Goal: Information Seeking & Learning: Learn about a topic

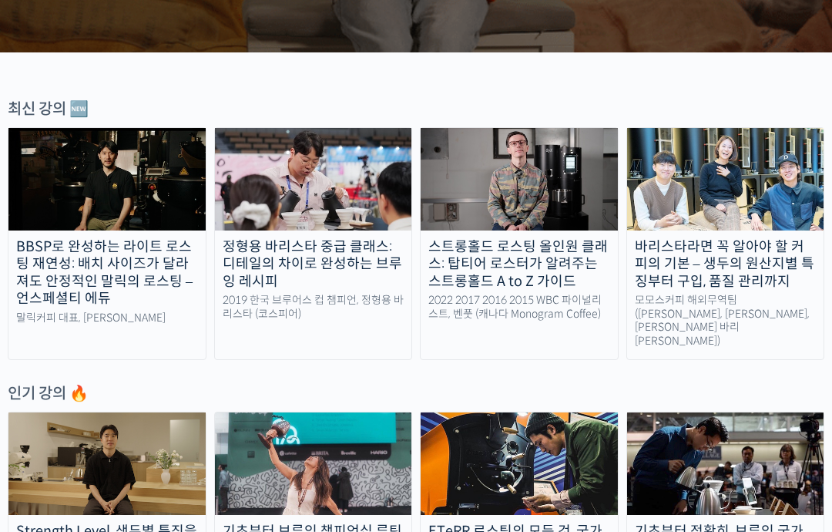
scroll to position [425, 0]
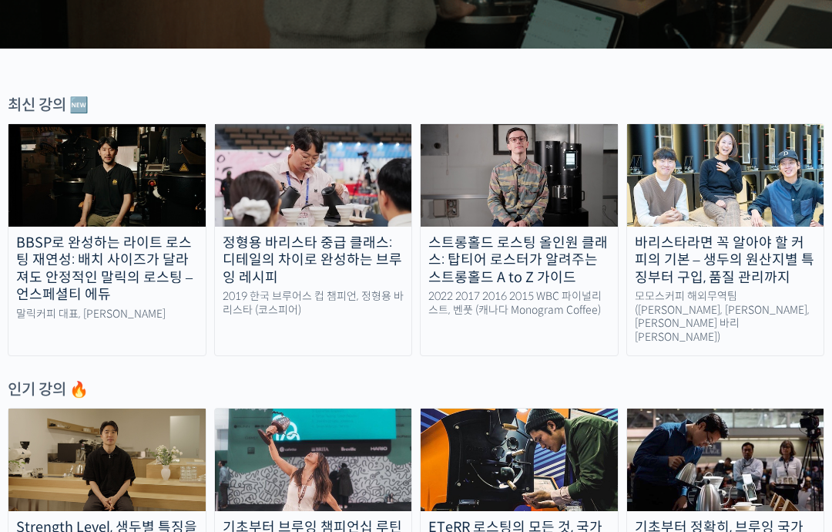
click at [767, 280] on div "바리스타라면 꼭 알아야 할 커피의 기본 – 생두의 원산지별 특징부터 구입, 품질 관리까지" at bounding box center [725, 260] width 197 height 52
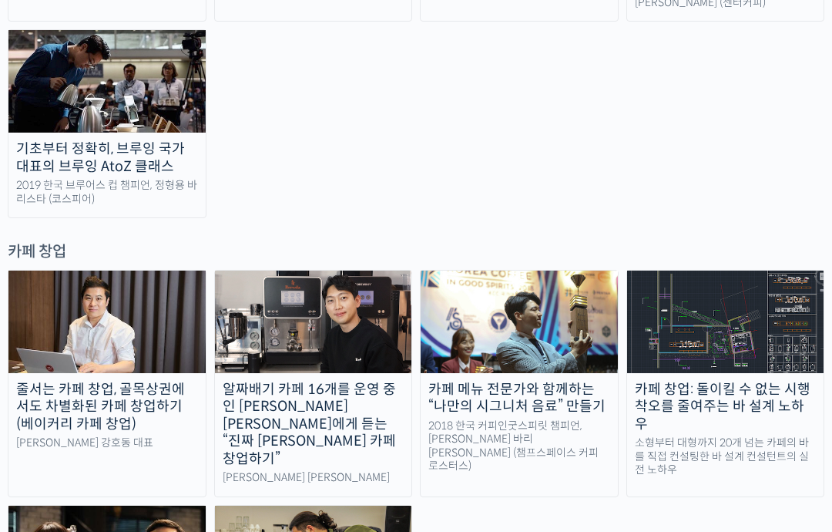
scroll to position [2860, 0]
click at [767, 270] on img at bounding box center [725, 321] width 197 height 102
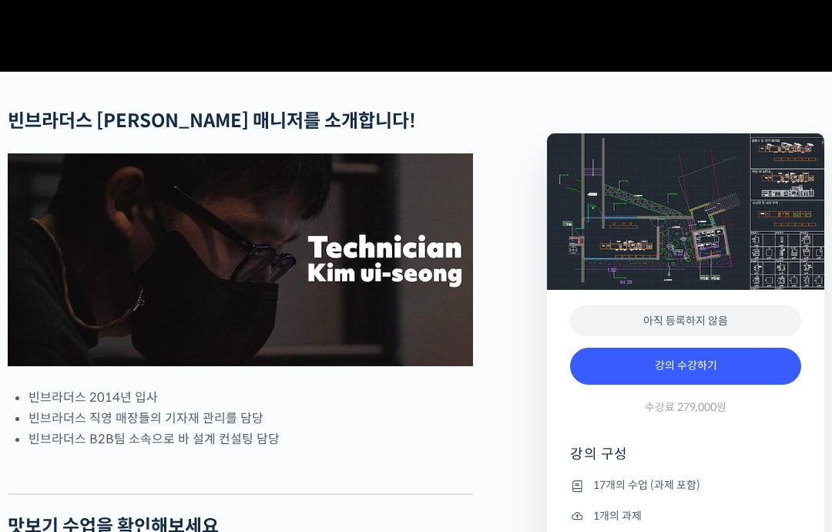
scroll to position [486, 0]
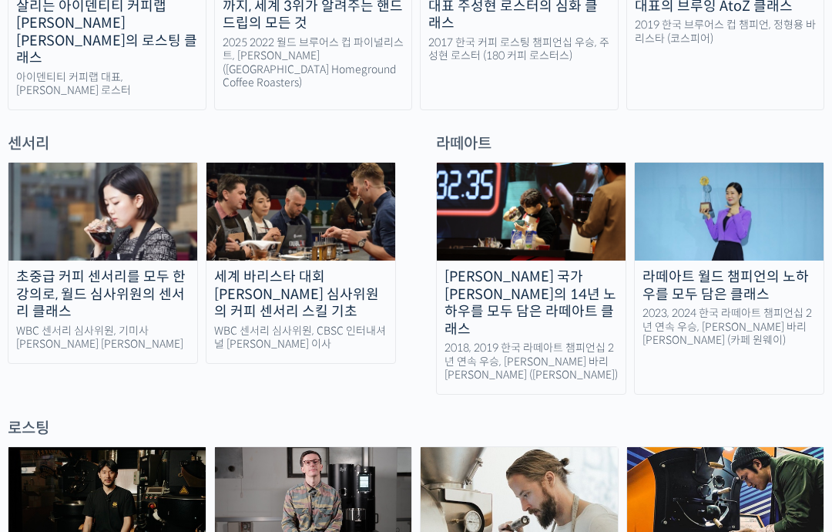
scroll to position [1073, 0]
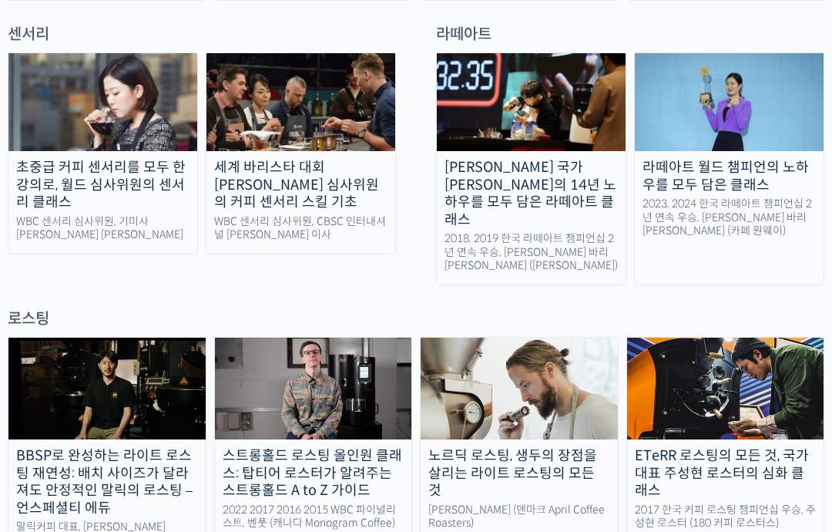
click at [72, 338] on img at bounding box center [106, 389] width 197 height 102
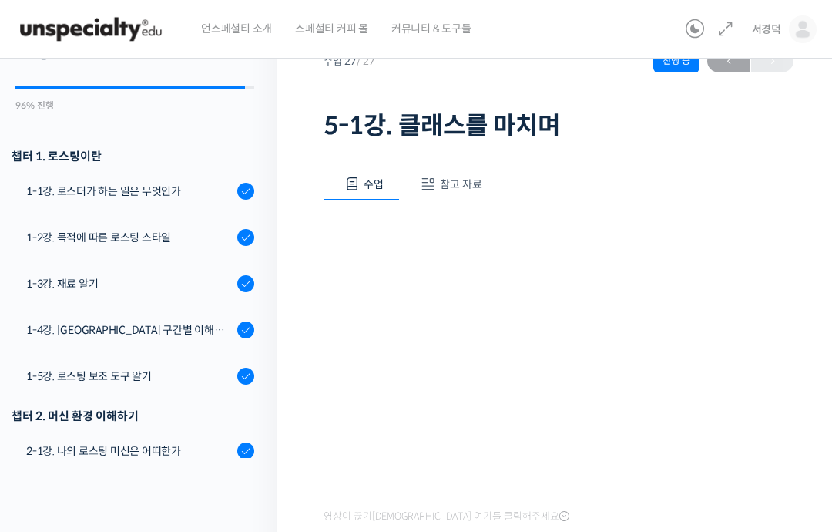
scroll to position [75, 0]
click at [65, 324] on div "1-4강. [GEOGRAPHIC_DATA] 구간별 이해와 용어" at bounding box center [129, 330] width 206 height 17
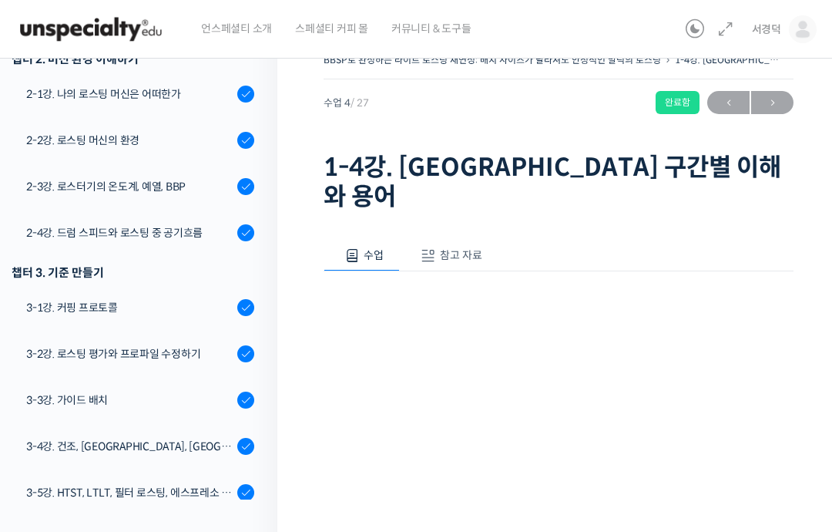
scroll to position [475, 0]
click at [204, 355] on div "3-2강. 로스팅 평가와 프로파일 수정하기" at bounding box center [129, 352] width 206 height 17
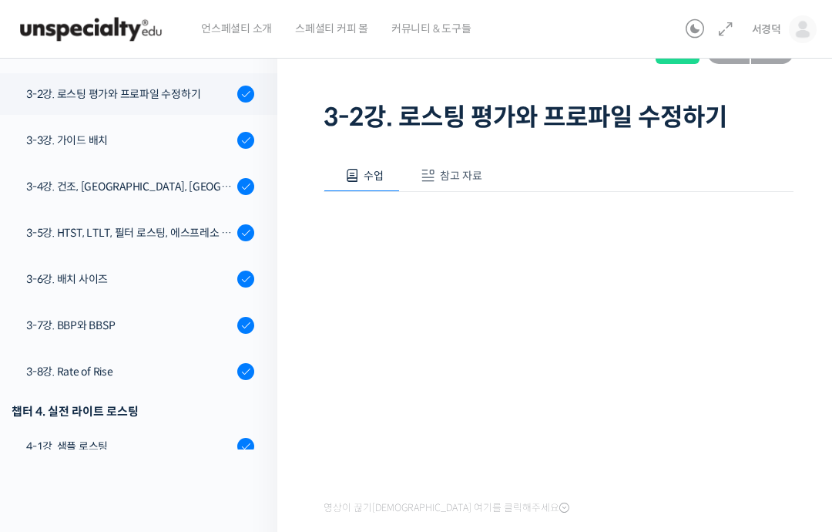
scroll to position [677, 0]
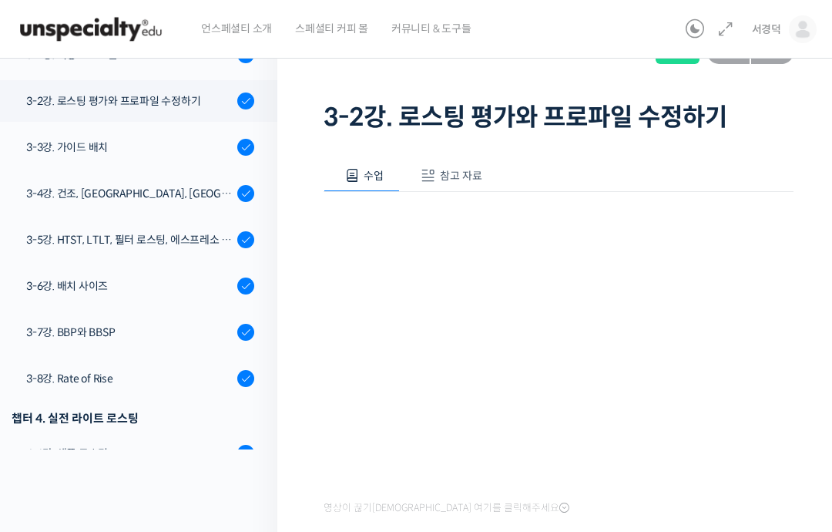
click at [204, 142] on div "3-3강. 가이드 배치" at bounding box center [129, 147] width 206 height 17
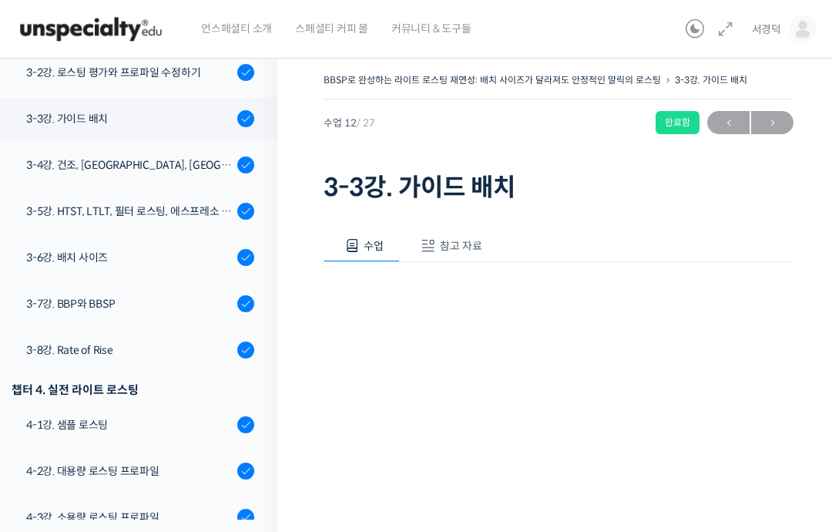
scroll to position [776, 0]
click at [198, 210] on div "3-5강. HTST, LTLT, 필터 로스팅, 에스프레소 로스팅" at bounding box center [129, 210] width 206 height 17
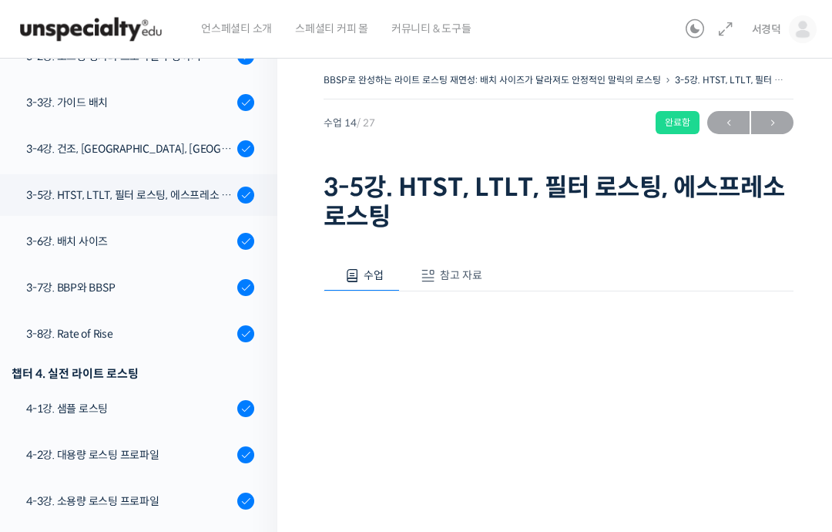
scroll to position [791, 0]
click at [181, 151] on div "3-4강. 건조, [GEOGRAPHIC_DATA], [GEOGRAPHIC_DATA] 구간의 화력 분배" at bounding box center [129, 148] width 206 height 17
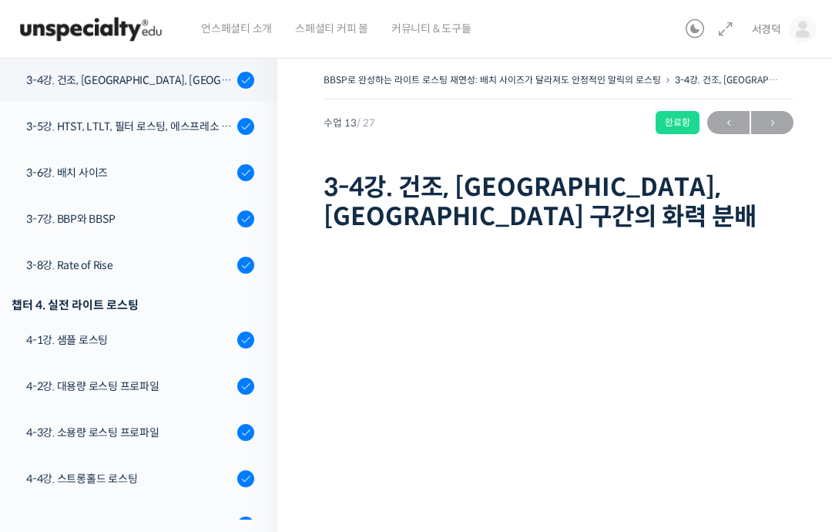
click at [693, 39] on span at bounding box center [695, 31] width 18 height 16
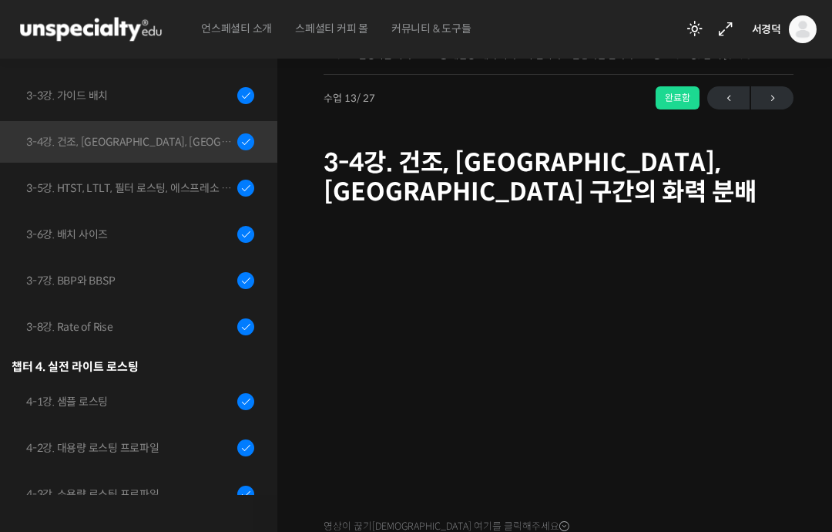
scroll to position [775, 0]
click at [199, 186] on div "3-5강. HTST, LTLT, 필터 로스팅, 에스프레소 로스팅" at bounding box center [129, 186] width 206 height 17
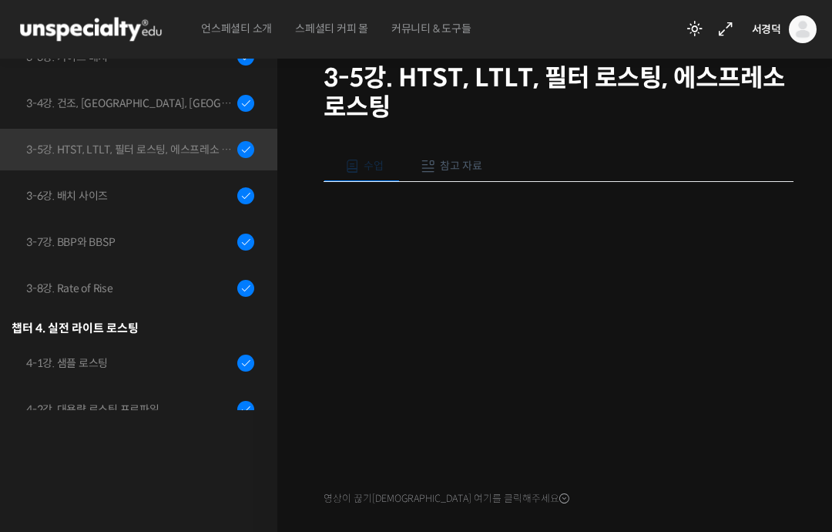
scroll to position [727, 0]
click at [35, 240] on div "3-7강. BBP와 BBSP" at bounding box center [129, 242] width 206 height 17
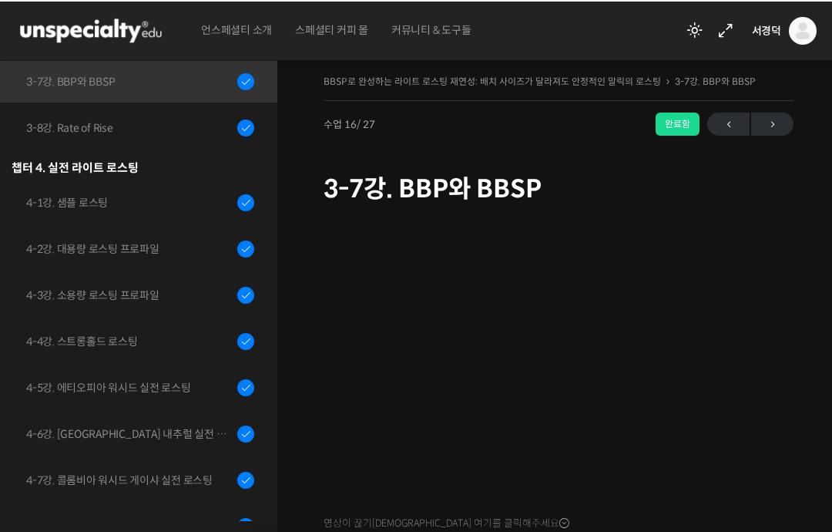
scroll to position [101, 0]
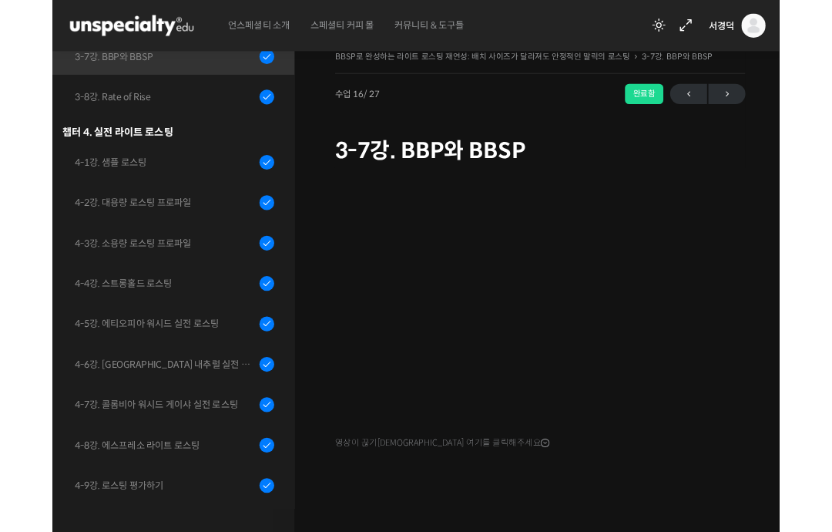
scroll to position [24, 0]
